Goal: Information Seeking & Learning: Learn about a topic

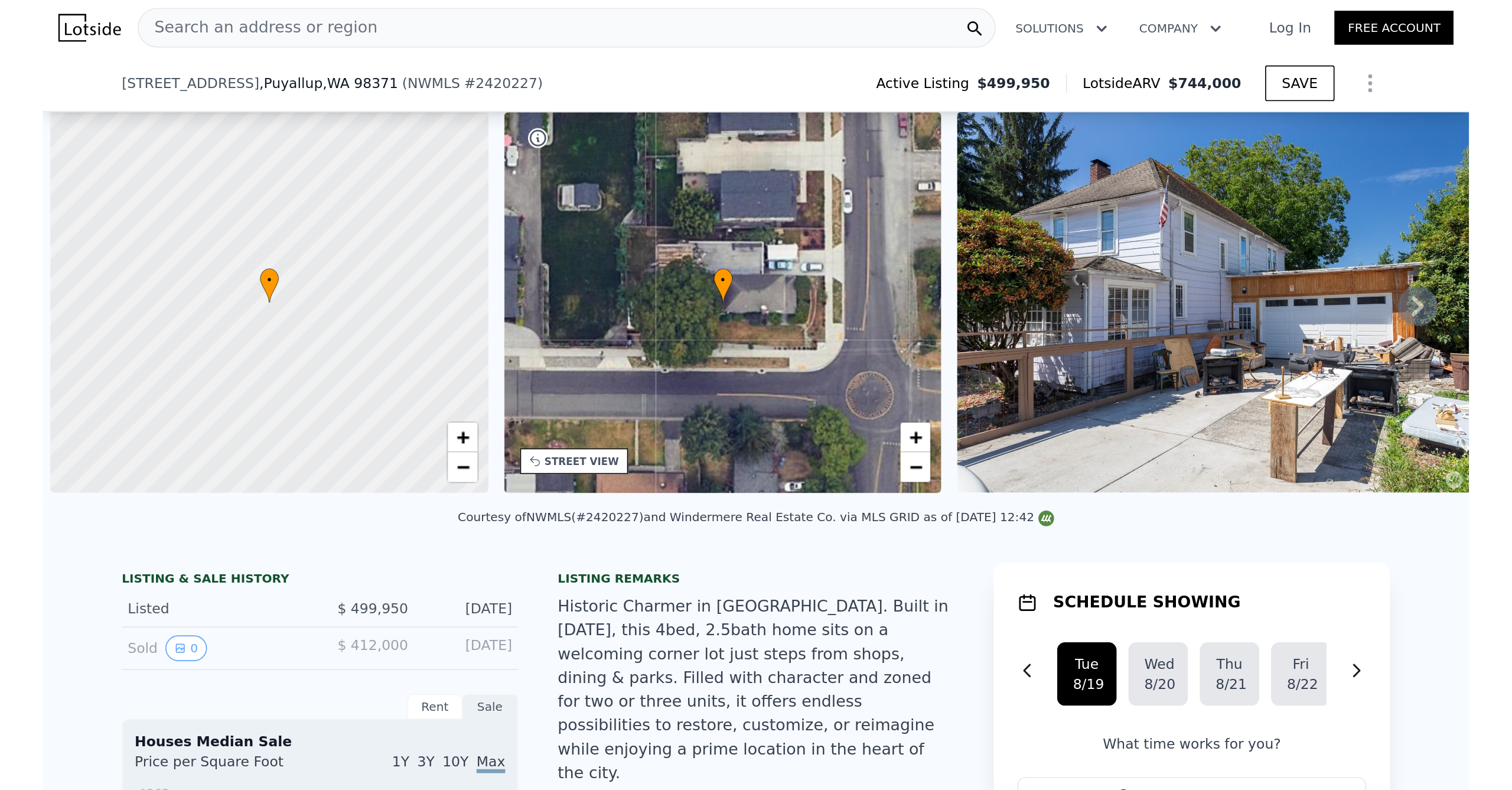
scroll to position [0, 5]
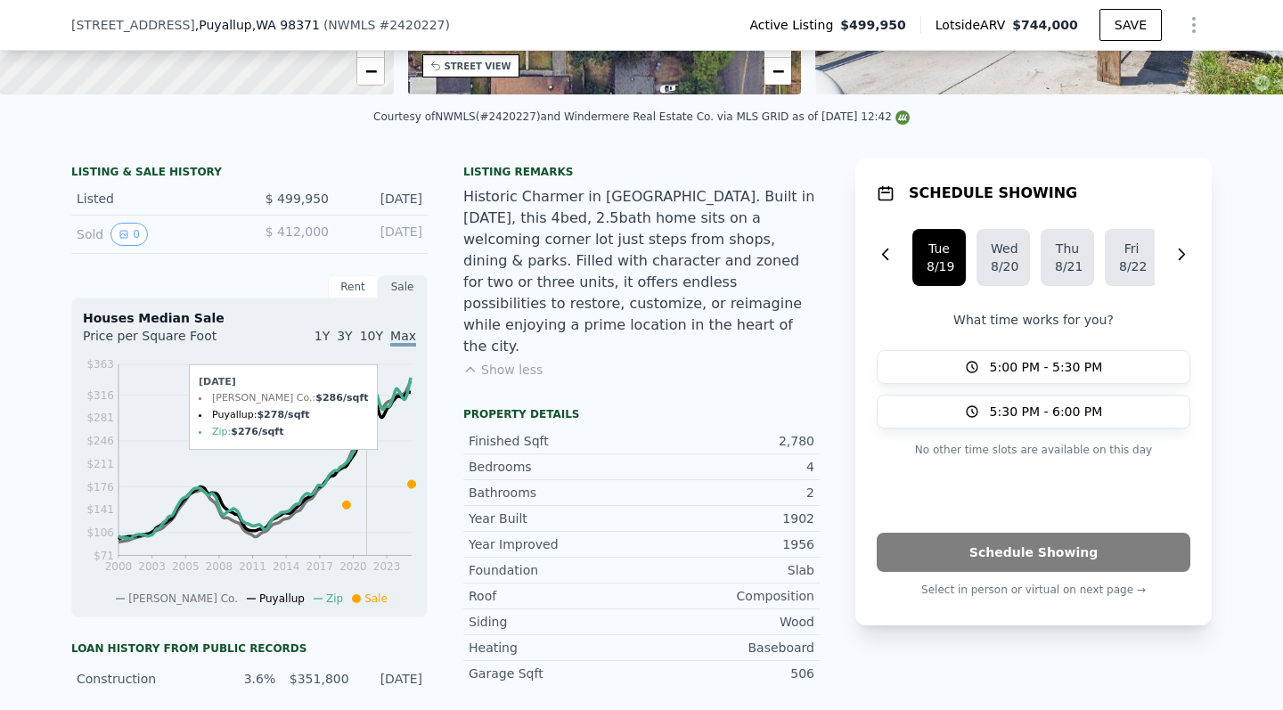
type input "$ 744,000"
type input "7"
type input "$ 0"
type input "$ 146,286"
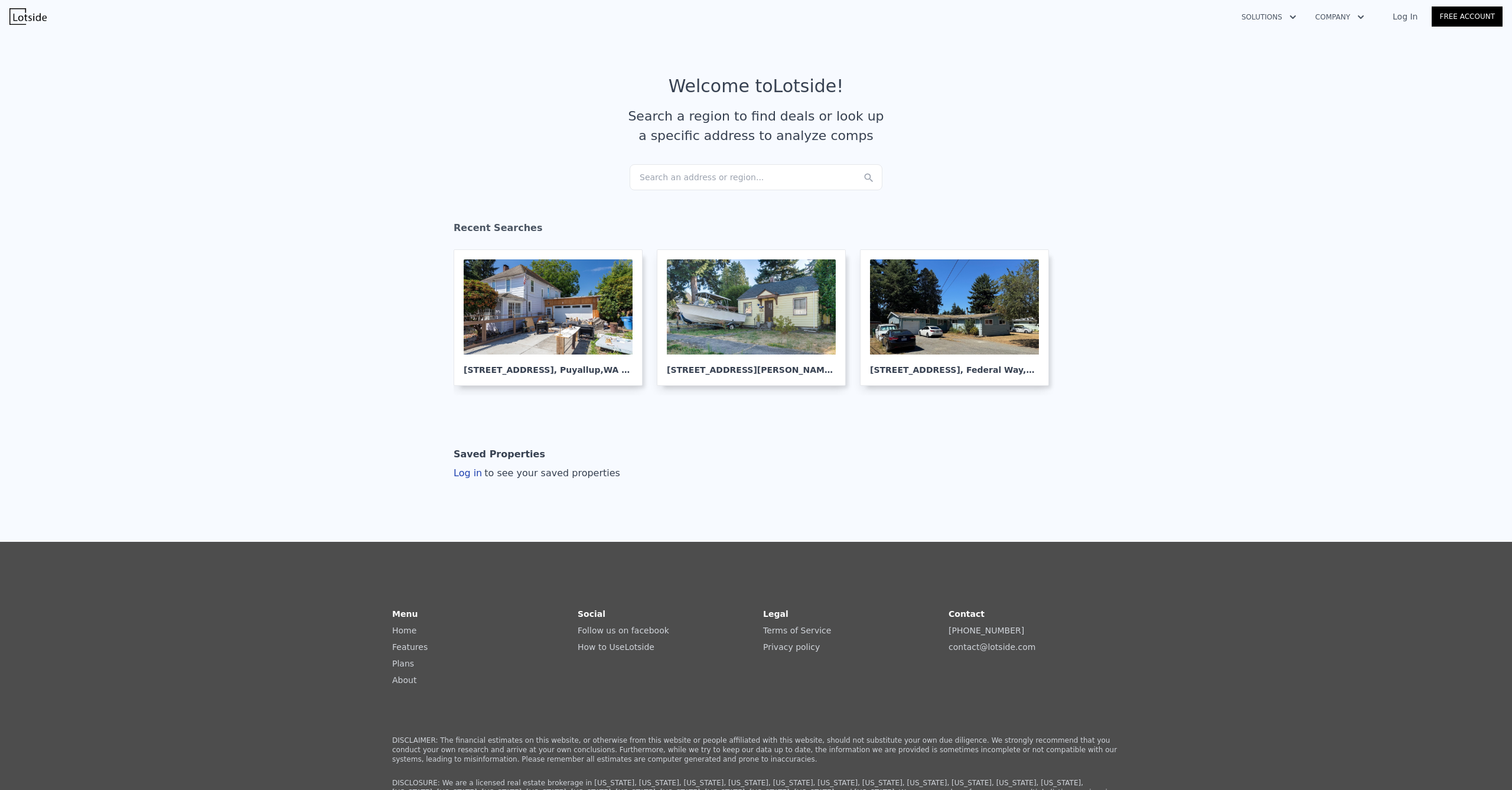
click at [686, 174] on div "Search an address or region..." at bounding box center [756, 177] width 253 height 26
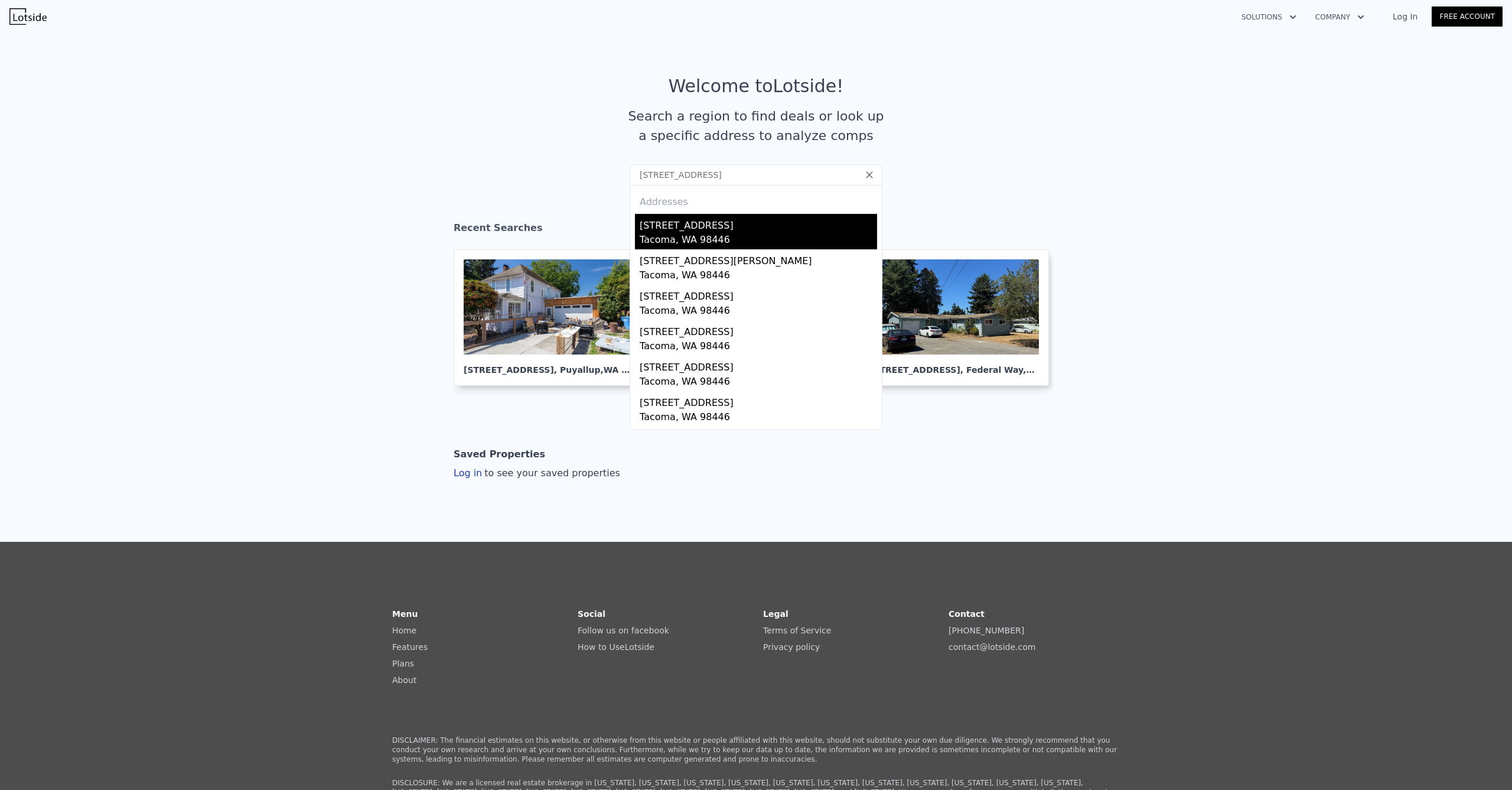
type input "[STREET_ADDRESS]"
click at [723, 224] on div "[STREET_ADDRESS]" at bounding box center [759, 223] width 237 height 19
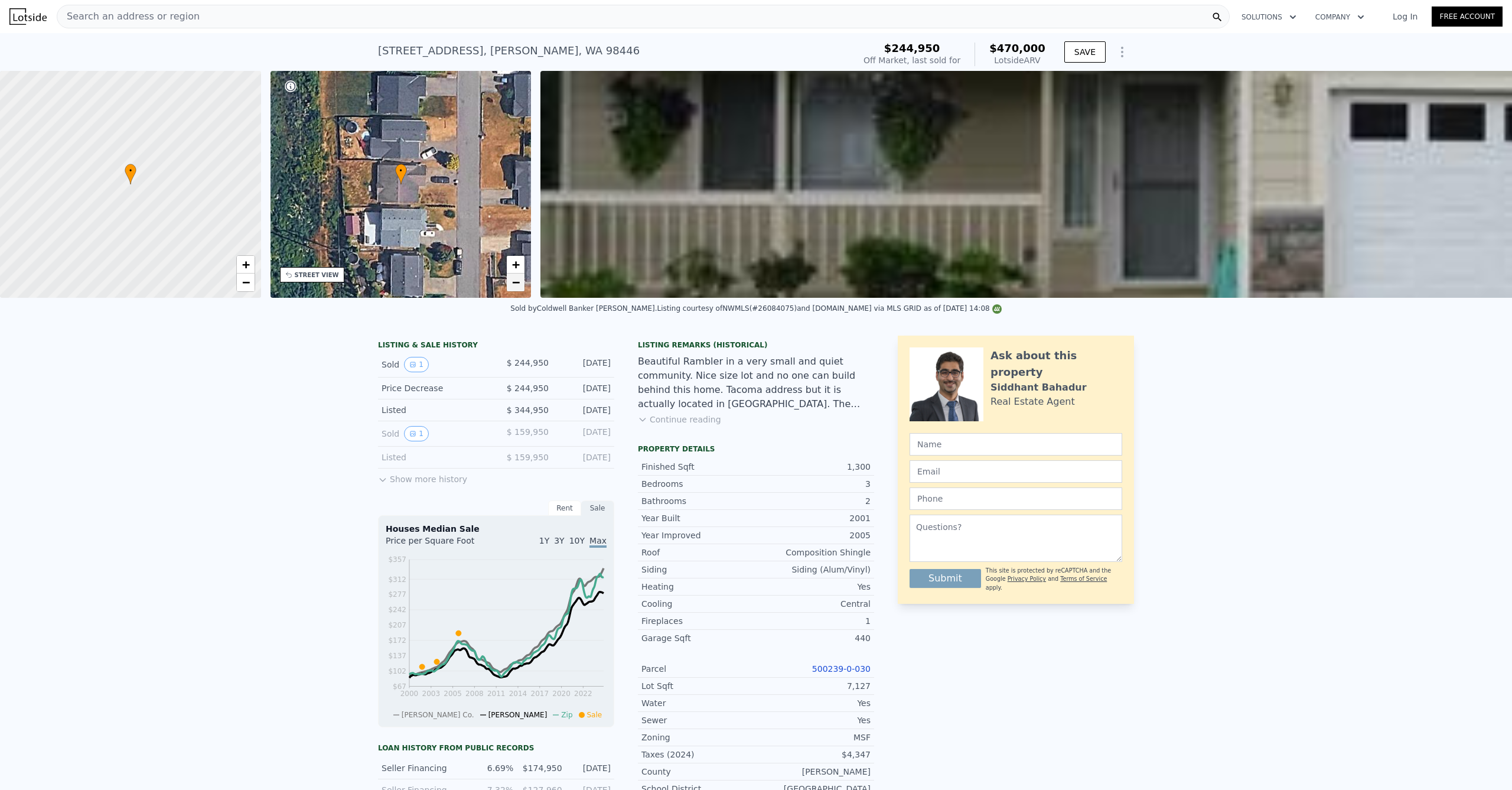
click at [517, 283] on span "−" at bounding box center [516, 282] width 8 height 15
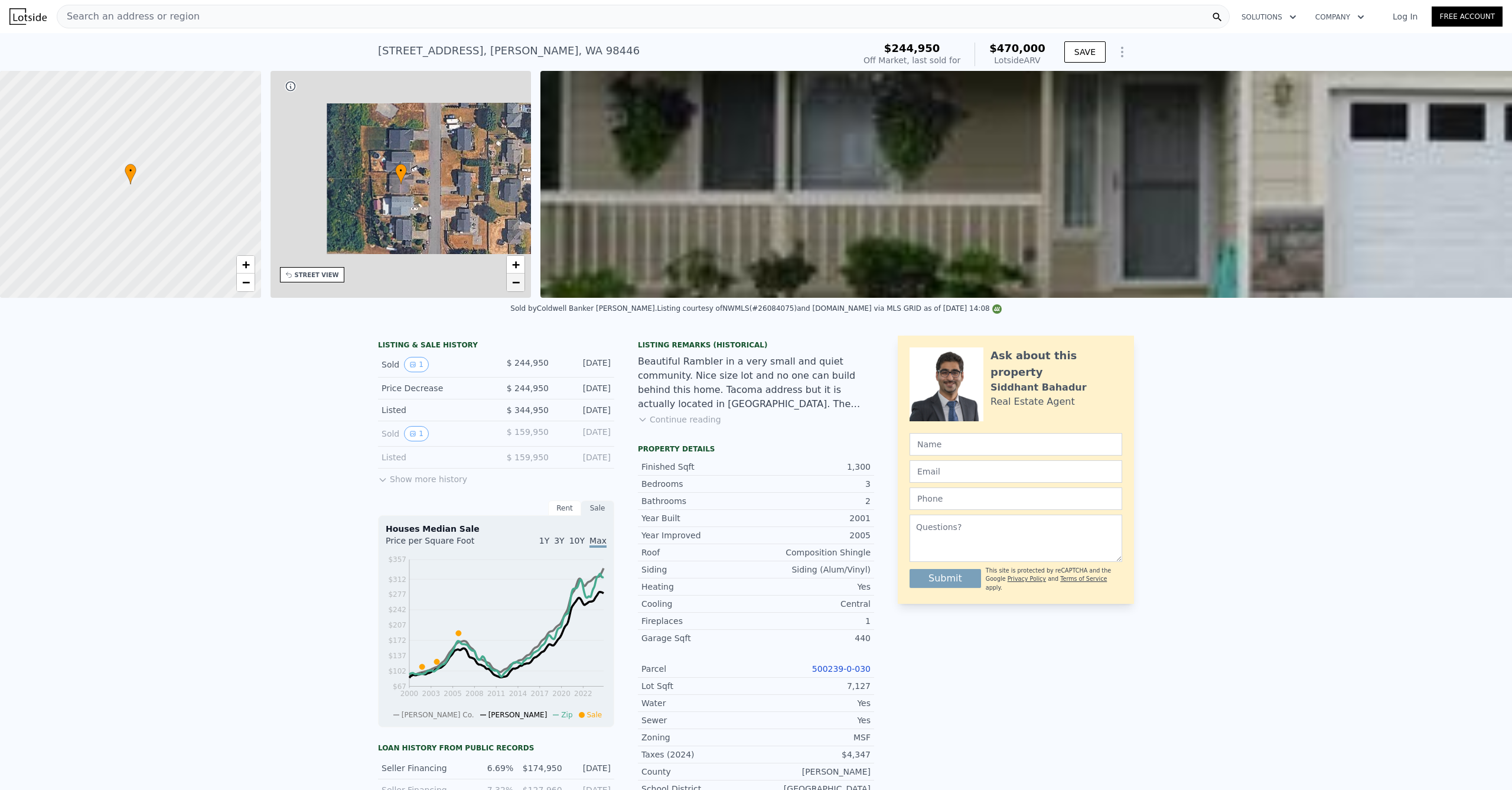
click at [517, 283] on span "−" at bounding box center [516, 282] width 8 height 15
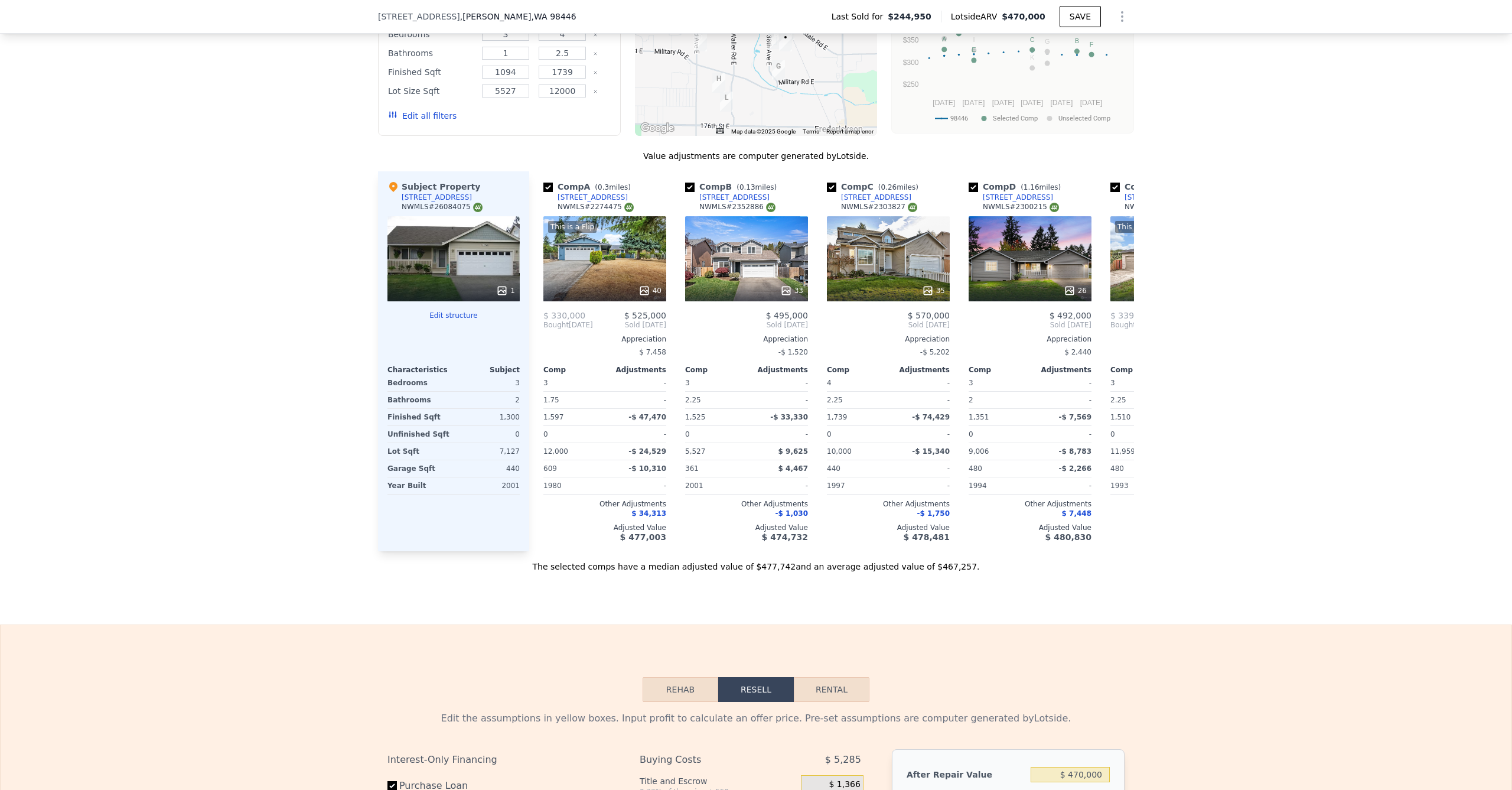
scroll to position [1200, 0]
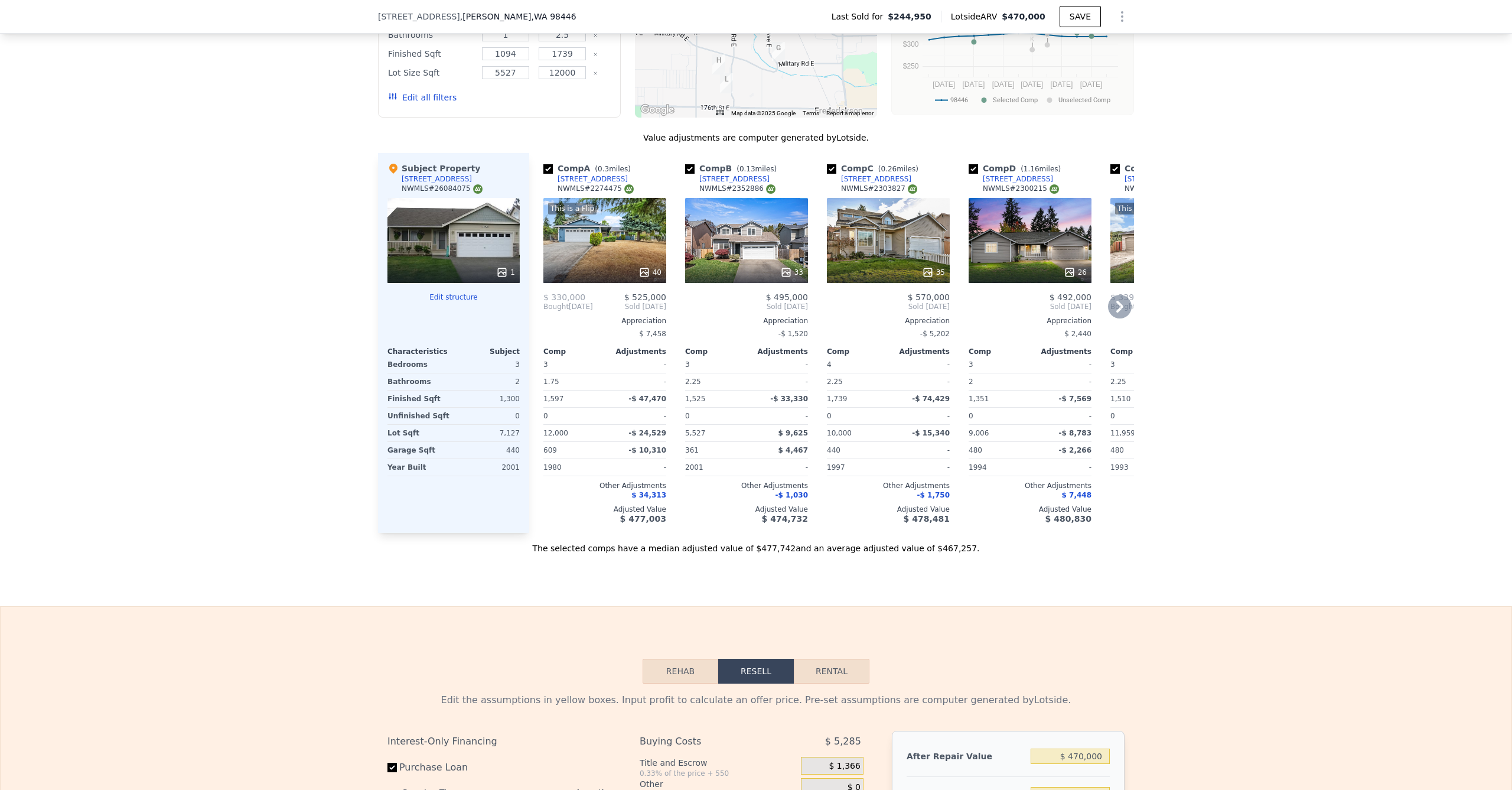
click at [584, 237] on div "This is a Flip 40" at bounding box center [604, 240] width 123 height 85
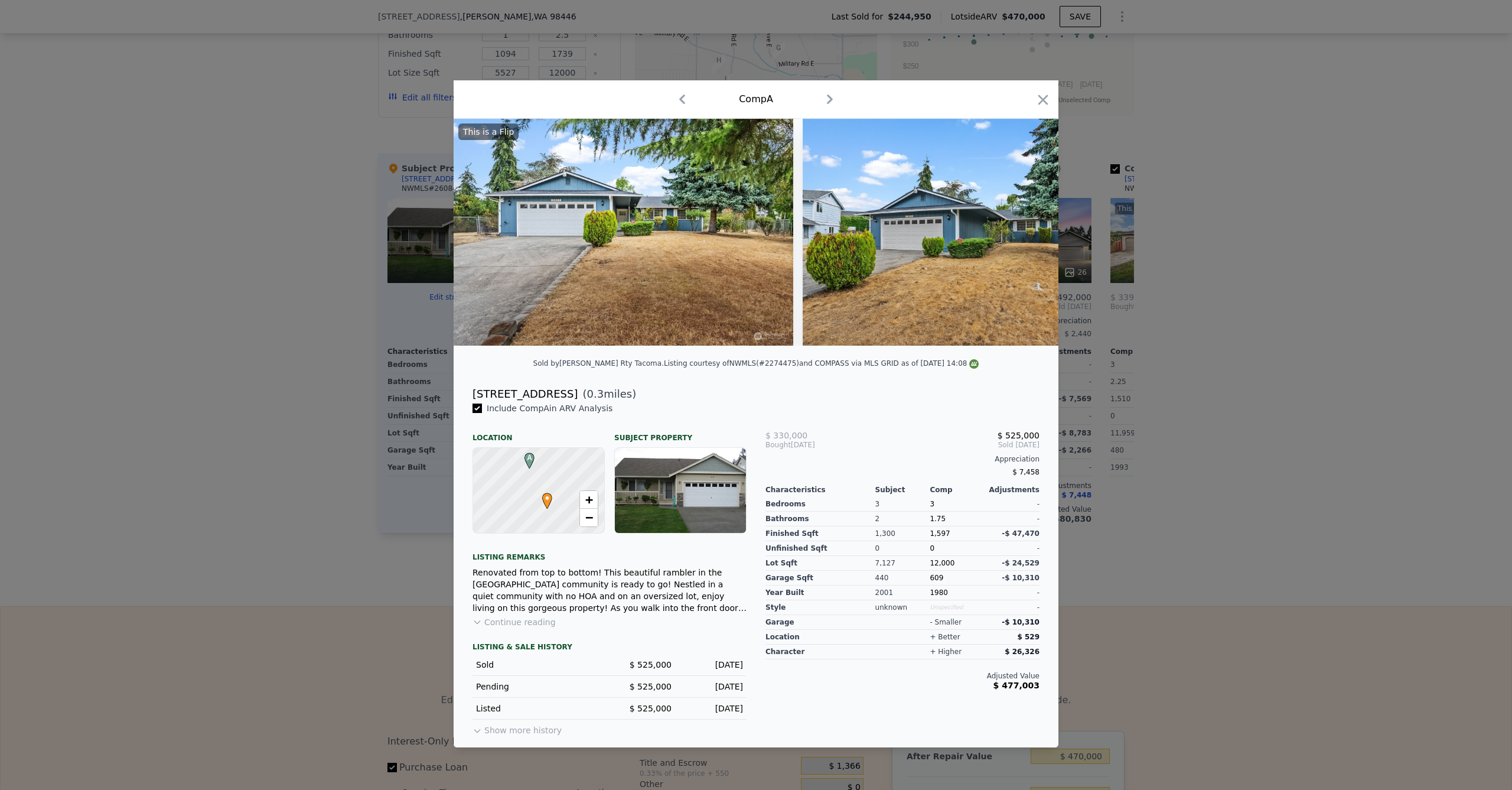
click at [820, 92] on icon "button" at bounding box center [830, 99] width 19 height 19
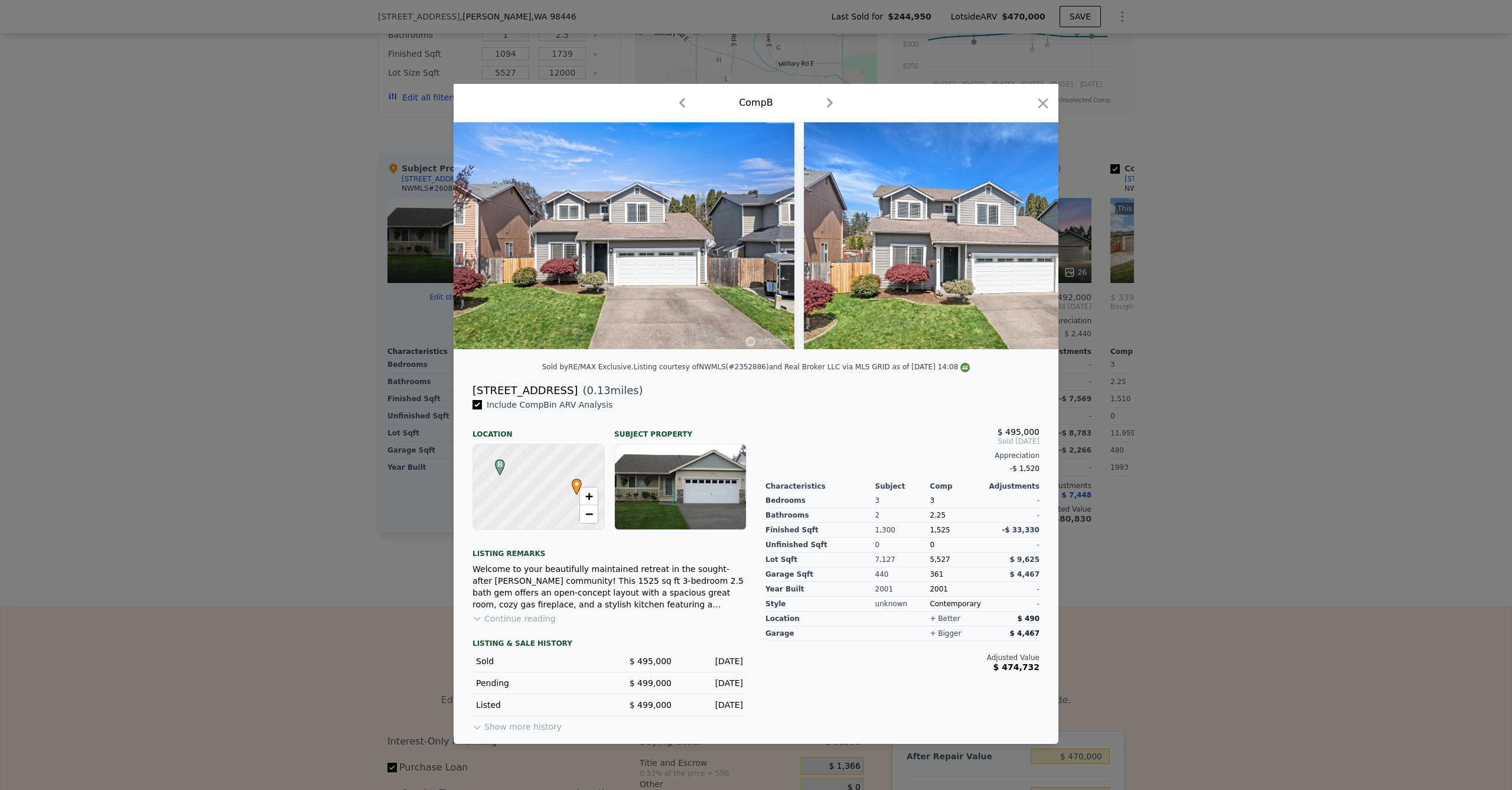
click at [684, 102] on icon "button" at bounding box center [682, 103] width 6 height 9
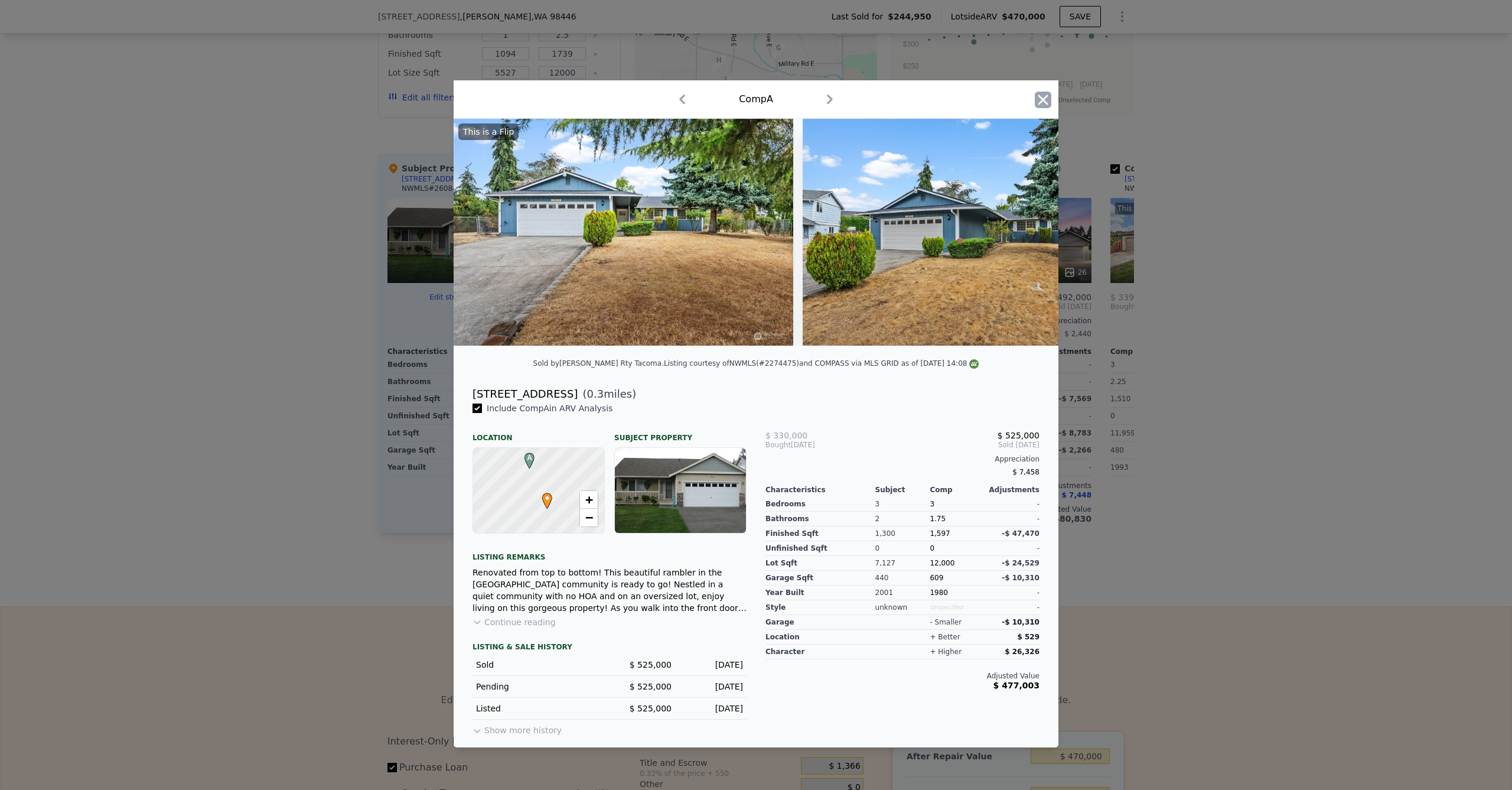
click at [1041, 100] on icon "button" at bounding box center [1043, 99] width 17 height 17
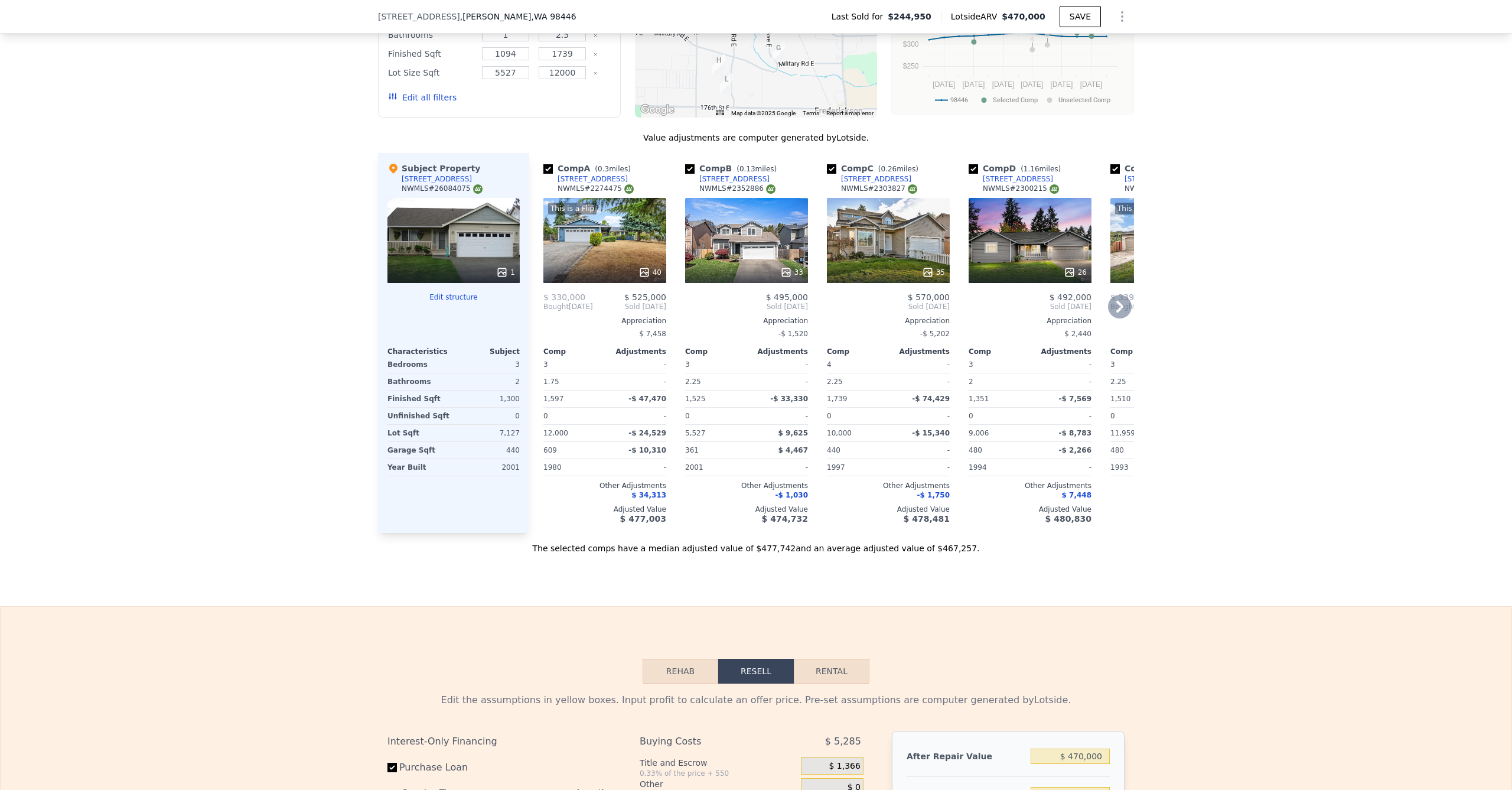
click at [1108, 312] on icon at bounding box center [1120, 306] width 24 height 24
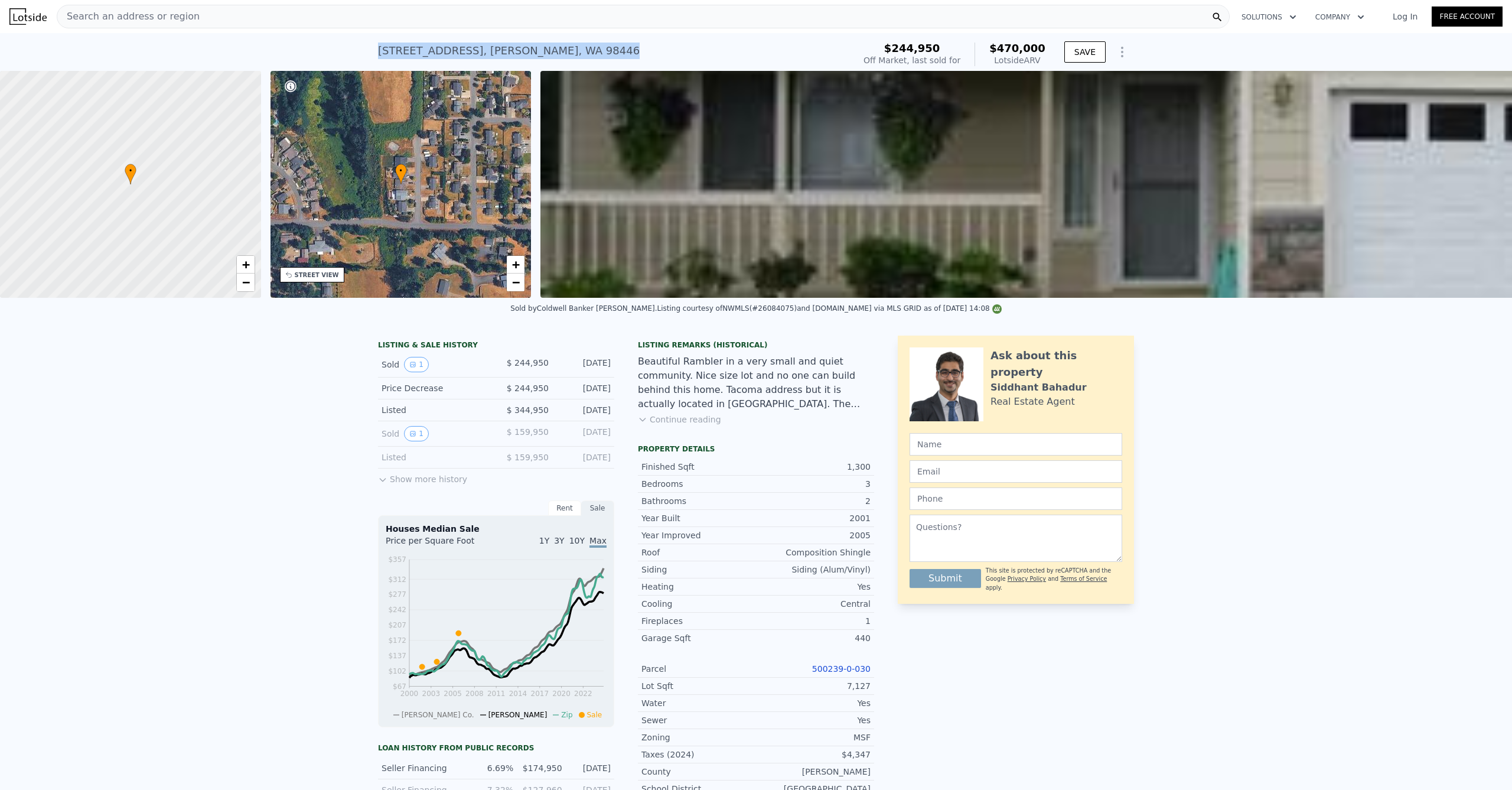
drag, startPoint x: 592, startPoint y: 46, endPoint x: 375, endPoint y: 42, distance: 217.0
click at [378, 42] on div "[STREET_ADDRESS][PERSON_NAME] Sold [DATE] for $244,950 (~ARV $470k )" at bounding box center [613, 54] width 472 height 33
copy div "[STREET_ADDRESS][PERSON_NAME]"
